Goal: Information Seeking & Learning: Learn about a topic

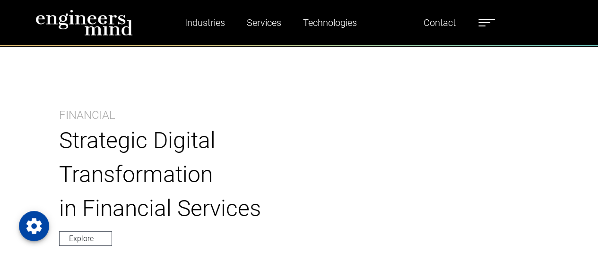
scroll to position [58, 0]
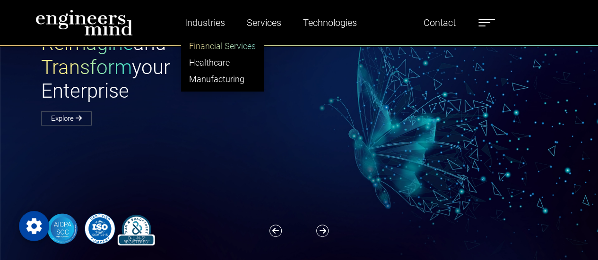
click at [218, 46] on link "Financial Services" at bounding box center [222, 46] width 82 height 17
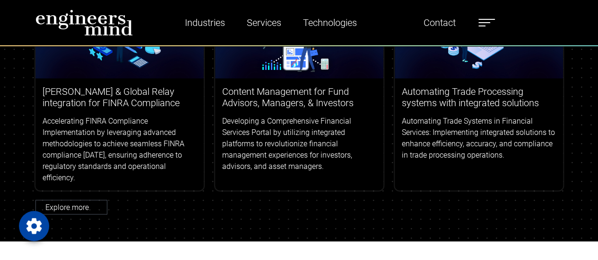
scroll to position [2755, 0]
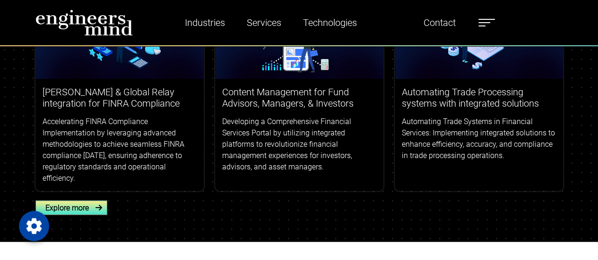
click at [89, 201] on link "Explore more" at bounding box center [71, 208] width 72 height 15
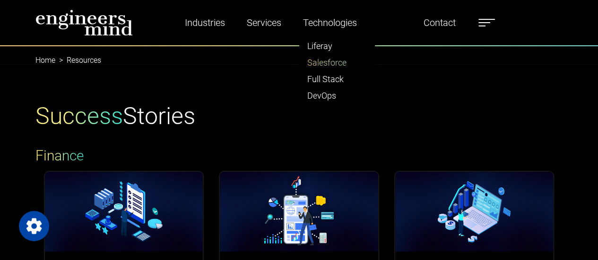
click at [323, 64] on link "Salesforce" at bounding box center [336, 62] width 75 height 17
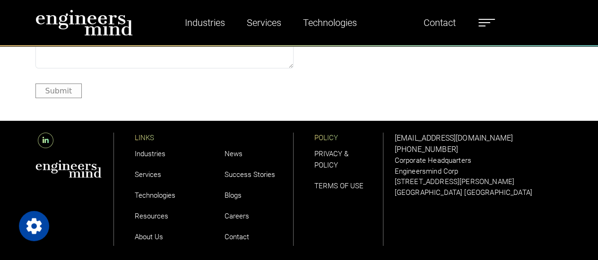
scroll to position [5227, 0]
